Goal: Feedback & Contribution: Leave review/rating

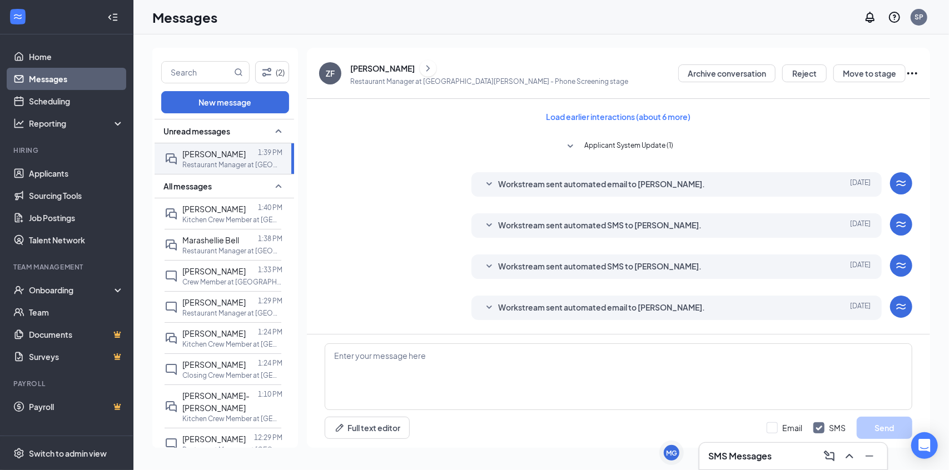
scroll to position [589, 0]
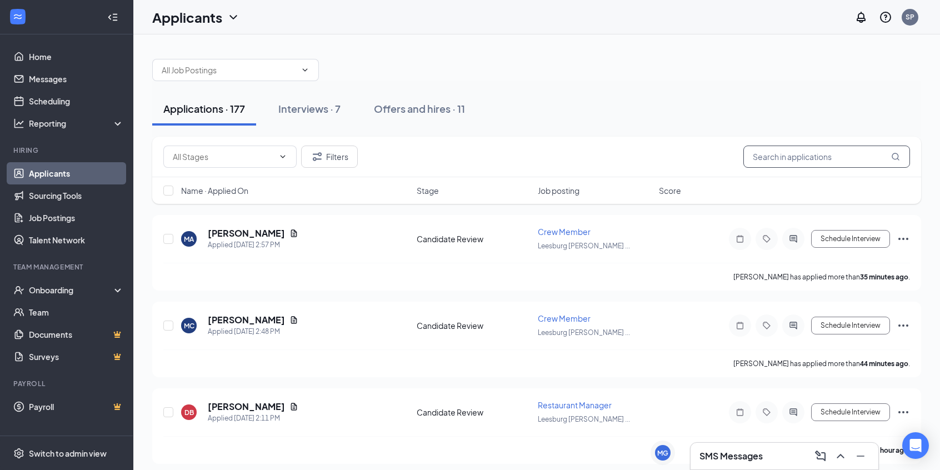
click at [801, 146] on input "text" at bounding box center [827, 157] width 167 height 22
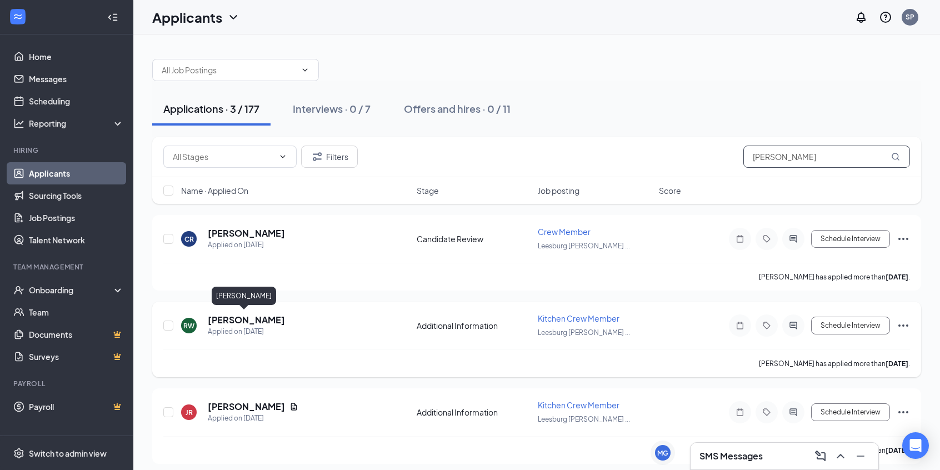
type input "[PERSON_NAME]"
click at [263, 316] on h5 "[PERSON_NAME]" at bounding box center [246, 320] width 77 height 12
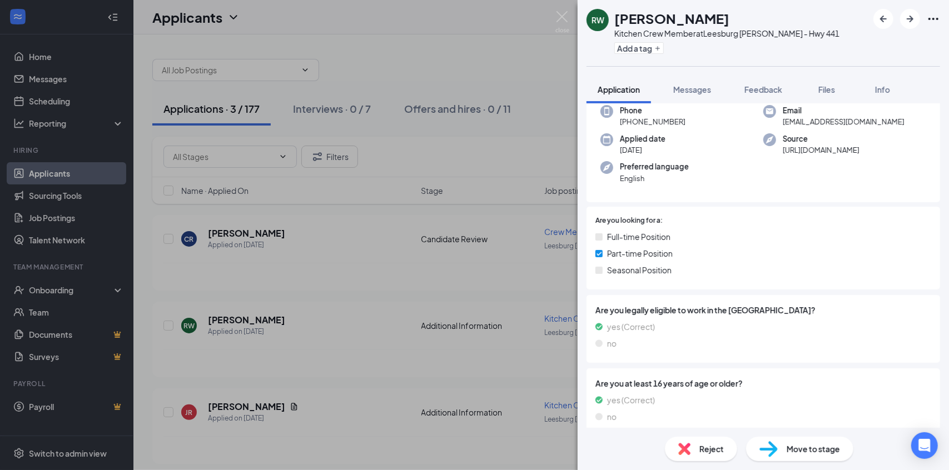
scroll to position [31, 0]
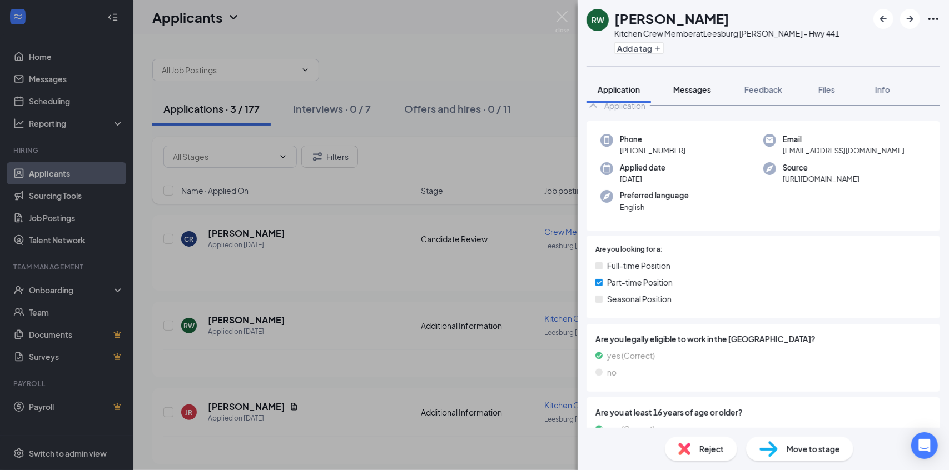
click at [700, 94] on span "Messages" at bounding box center [692, 89] width 38 height 10
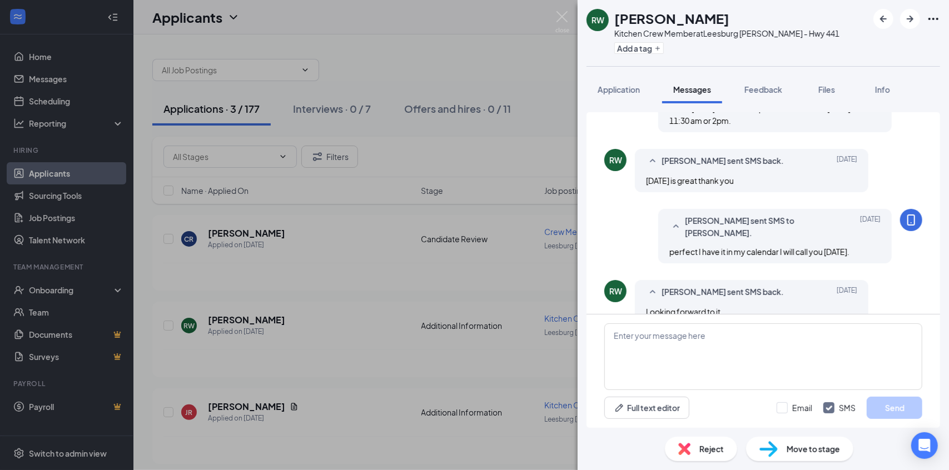
scroll to position [457, 0]
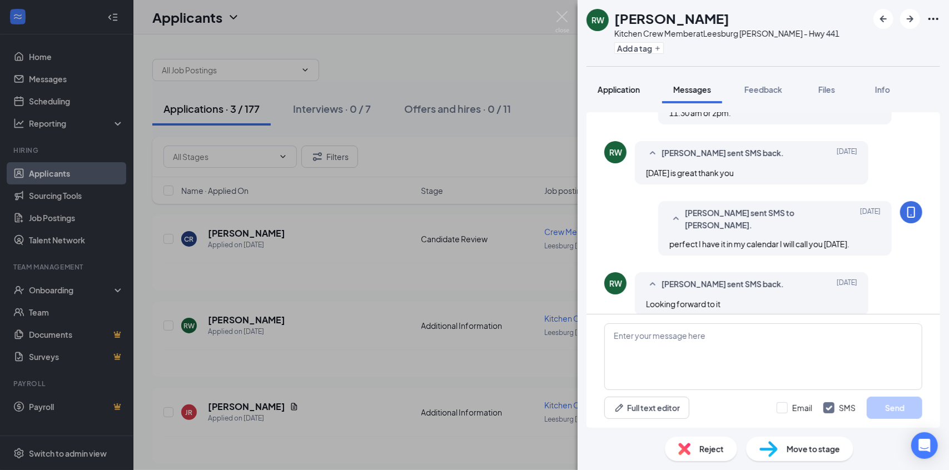
click at [634, 91] on span "Application" at bounding box center [618, 89] width 42 height 10
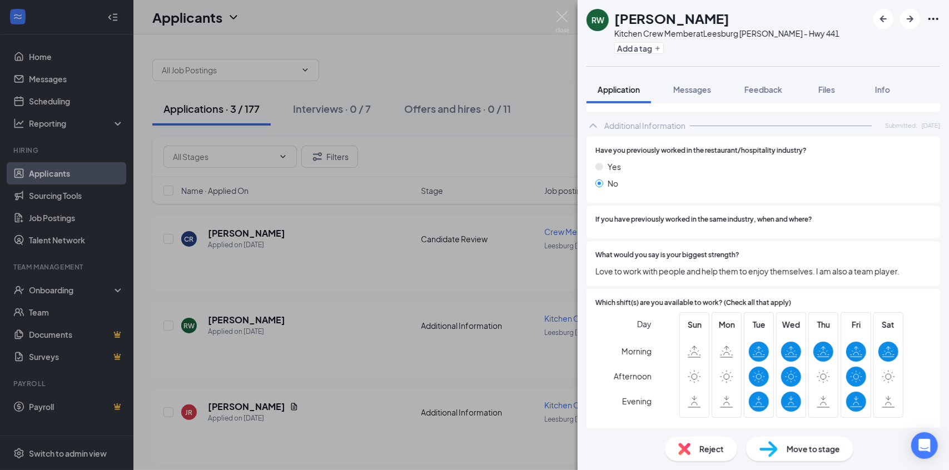
scroll to position [389, 0]
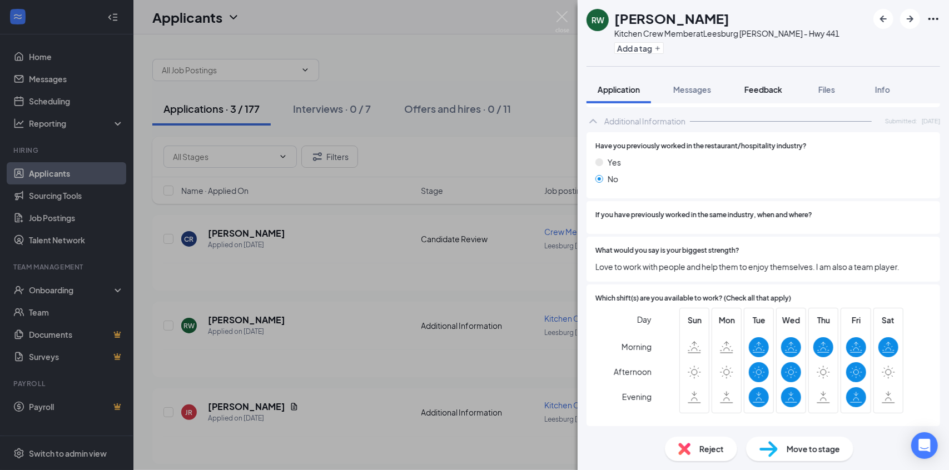
click at [774, 89] on span "Feedback" at bounding box center [763, 89] width 38 height 10
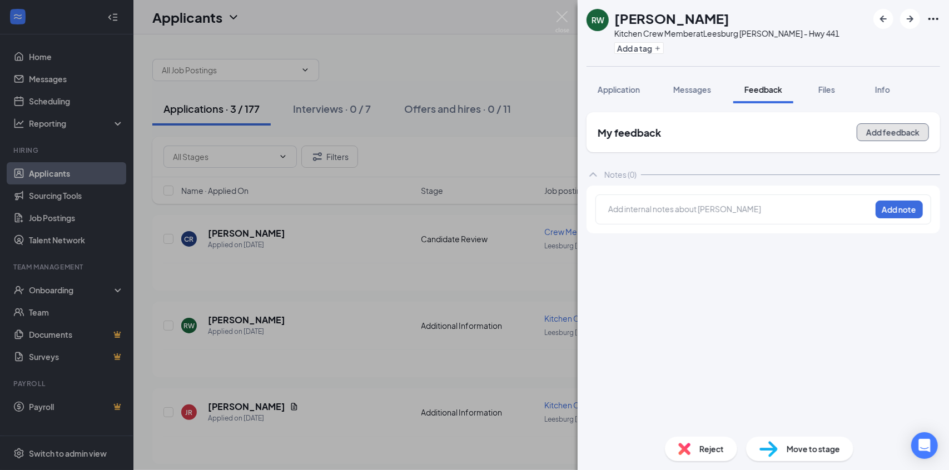
click at [871, 126] on button "Add feedback" at bounding box center [892, 132] width 72 height 18
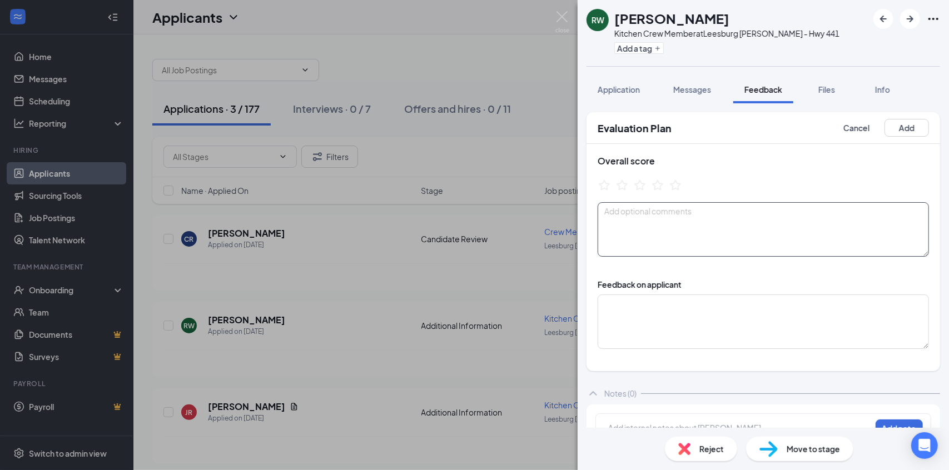
click at [752, 204] on textarea at bounding box center [762, 229] width 331 height 54
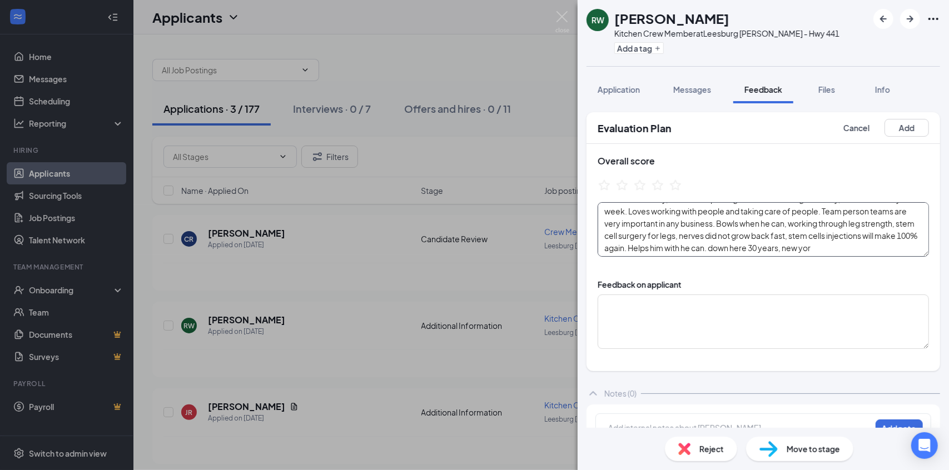
scroll to position [33, 0]
click at [880, 242] on textarea "Retired, retail bowling working with people all life. Automotive starting with,…" at bounding box center [762, 229] width 331 height 54
drag, startPoint x: 787, startPoint y: 246, endPoint x: 636, endPoint y: 256, distance: 151.0
click at [649, 256] on textarea "Retired, retail bowling working with people all life. Automotive starting with,…" at bounding box center [762, 229] width 331 height 54
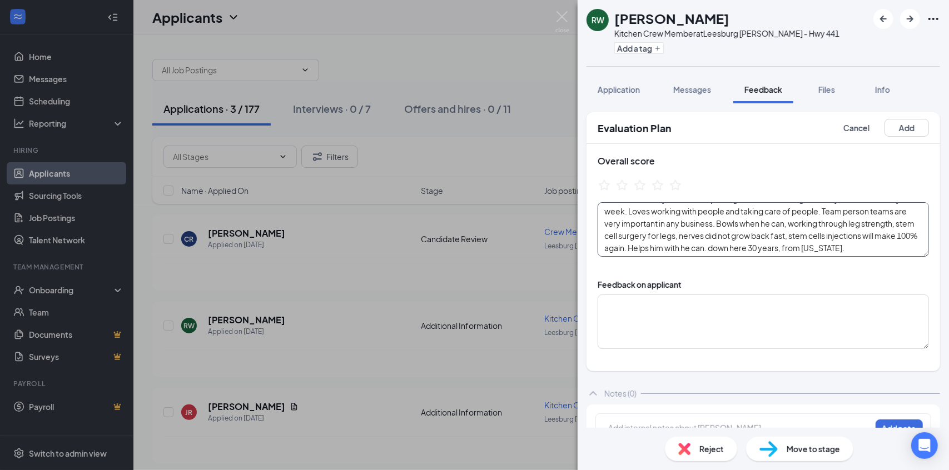
click at [602, 251] on textarea "Retired, retail bowling working with people all life. Automotive starting with,…" at bounding box center [762, 229] width 331 height 54
click at [680, 243] on textarea "Retired, retail bowling working with people all life. Automotive starting with,…" at bounding box center [762, 229] width 331 height 54
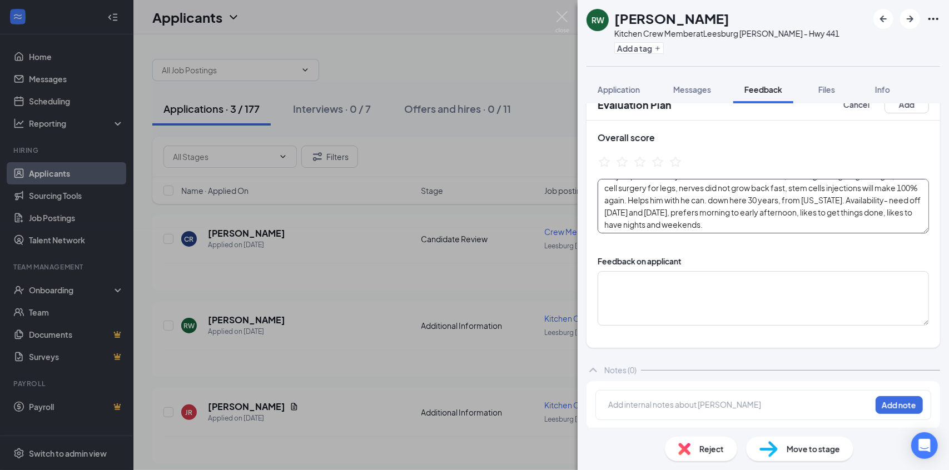
scroll to position [0, 0]
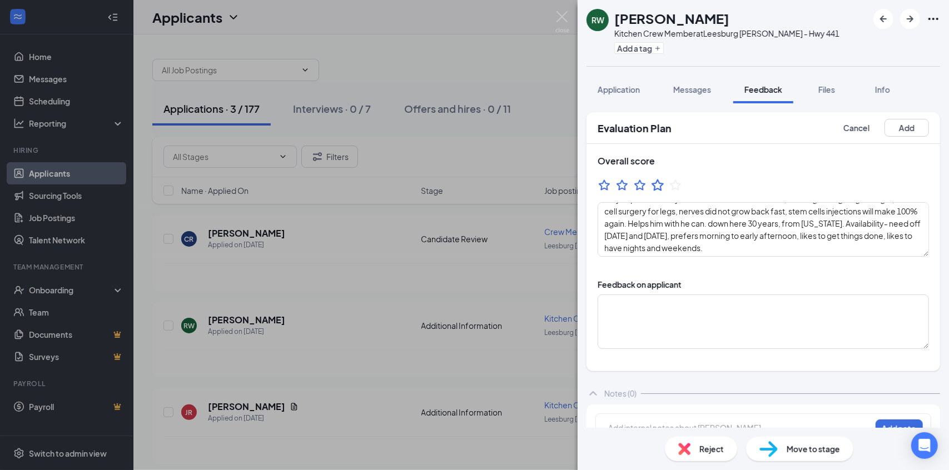
click at [655, 183] on icon "StarBorder" at bounding box center [657, 185] width 12 height 12
click at [864, 248] on textarea "Retired, retail bowling working with people all life. Automotive starting with,…" at bounding box center [762, 229] width 331 height 54
click at [874, 252] on textarea "Retired, retail bowling working with people all life. Automotive starting with,…" at bounding box center [762, 229] width 331 height 54
click at [802, 256] on textarea "Retired, retail bowling working with people all life. Automotive starting with,…" at bounding box center [762, 229] width 331 height 54
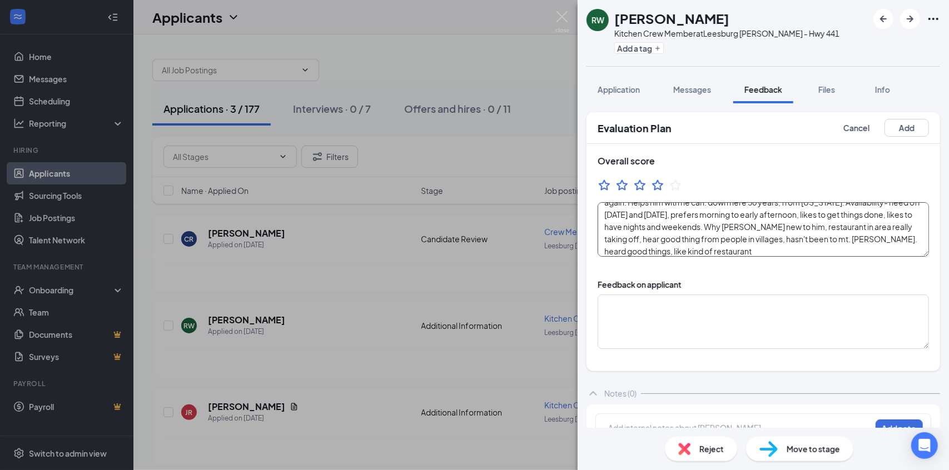
scroll to position [82, 0]
click at [738, 242] on textarea "Retired, retail bowling working with people all life. Automotive starting with,…" at bounding box center [762, 229] width 331 height 54
click at [815, 248] on textarea "Retired, retail bowling working with people all life. Automotive starting with,…" at bounding box center [762, 229] width 331 height 54
click at [725, 245] on textarea "Retired, retail bowling working with people all life. Automotive starting with,…" at bounding box center [762, 229] width 331 height 54
click at [827, 251] on textarea "Retired, retail bowling working with people all life. Automotive starting with,…" at bounding box center [762, 229] width 331 height 54
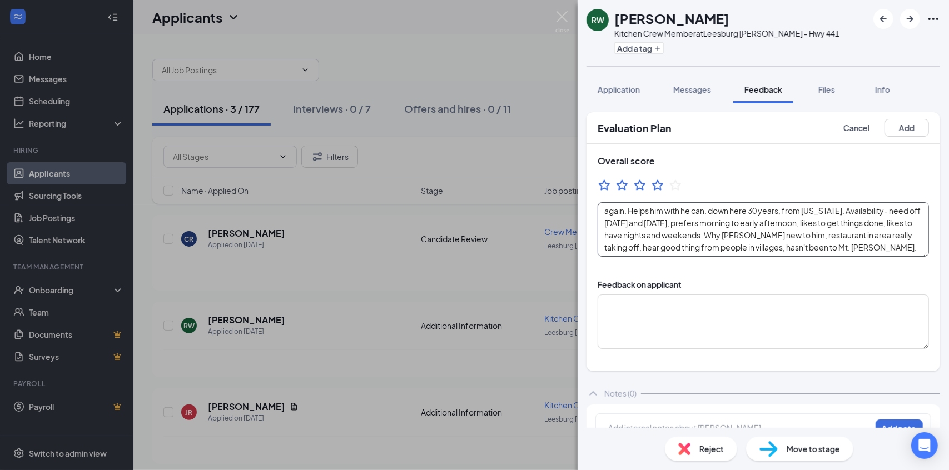
scroll to position [98, 0]
type textarea "Retired, retail bowling working with people all life. Automotive starting with,…"
click at [909, 152] on div "Overall score Retired, retail bowling working with people all life. Automotive …" at bounding box center [762, 206] width 353 height 124
click at [908, 129] on button "Add" at bounding box center [906, 128] width 44 height 18
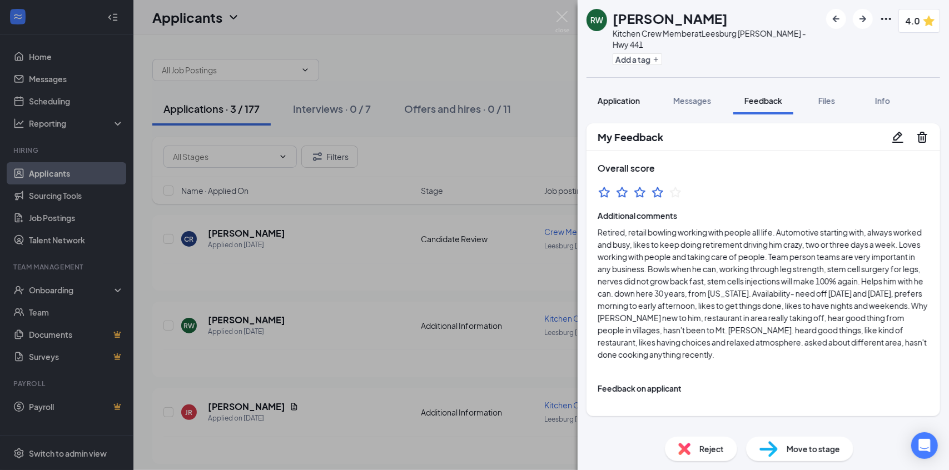
click at [647, 89] on button "Application" at bounding box center [618, 101] width 64 height 28
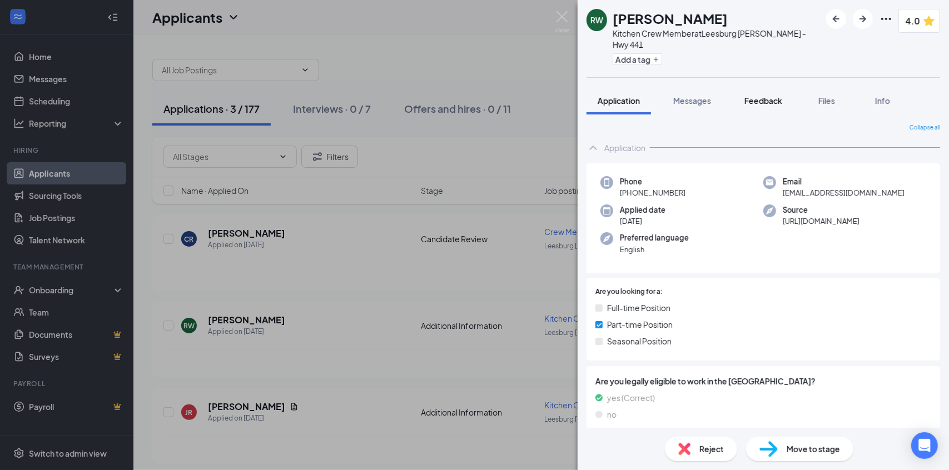
click at [765, 96] on span "Feedback" at bounding box center [763, 101] width 38 height 10
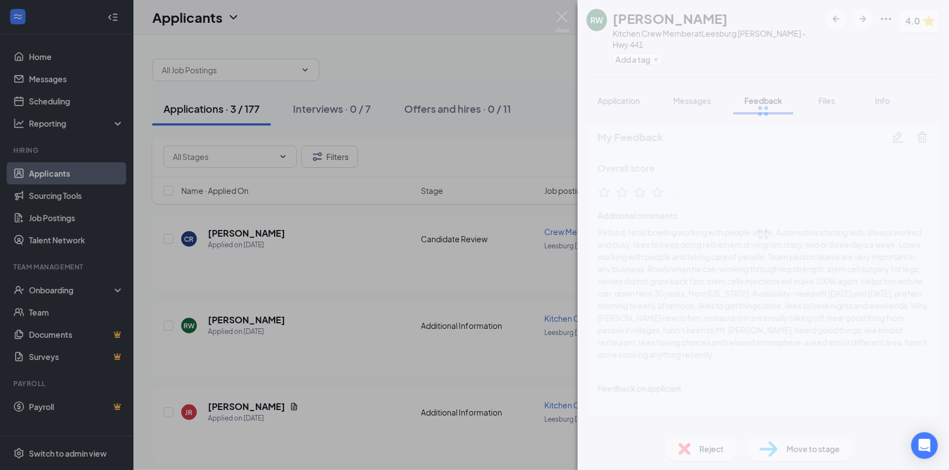
click at [825, 117] on div at bounding box center [762, 111] width 371 height 222
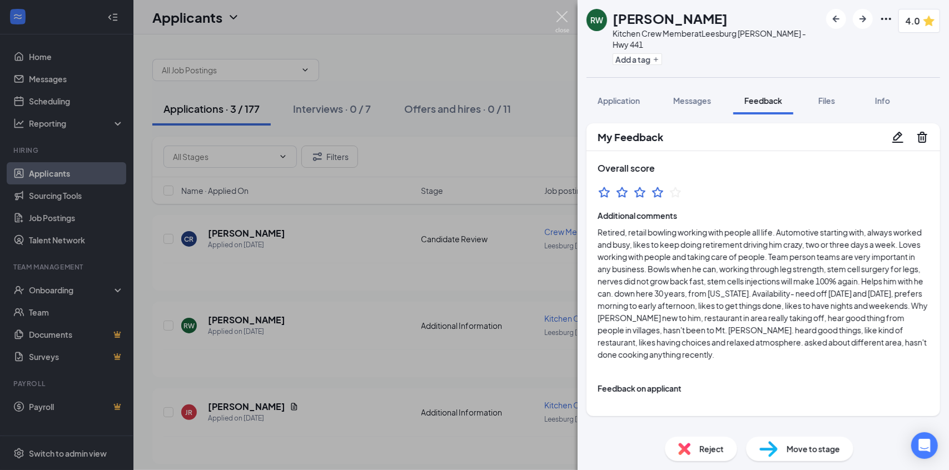
click at [557, 23] on img at bounding box center [562, 22] width 14 height 22
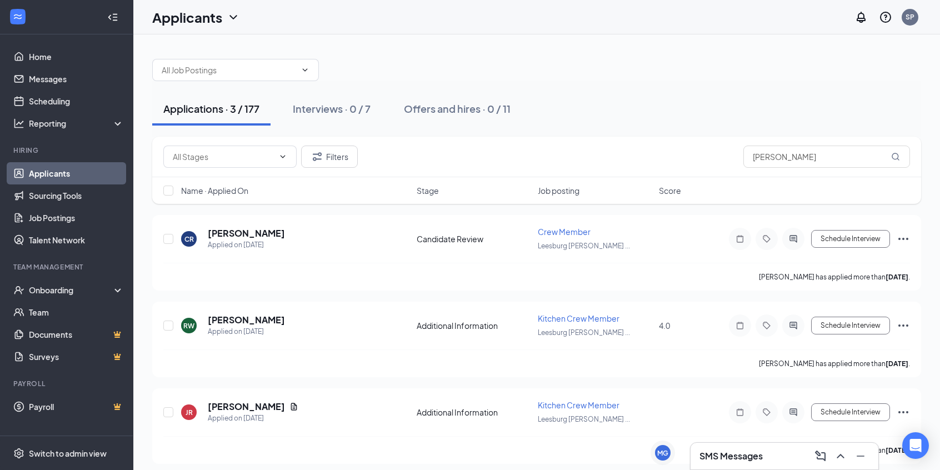
click at [549, 98] on div "Applications · 3 / 177 Interviews · 0 / 7 Offers and hires · 0 / 11" at bounding box center [536, 108] width 769 height 33
drag, startPoint x: 789, startPoint y: 157, endPoint x: 655, endPoint y: 165, distance: 134.2
click at [655, 165] on div "Filters [PERSON_NAME]" at bounding box center [536, 157] width 747 height 22
click at [518, 16] on div "Applicants SP" at bounding box center [536, 17] width 807 height 34
